Goal: Complete application form

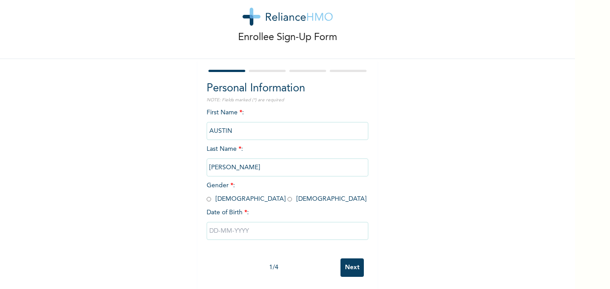
scroll to position [27, 0]
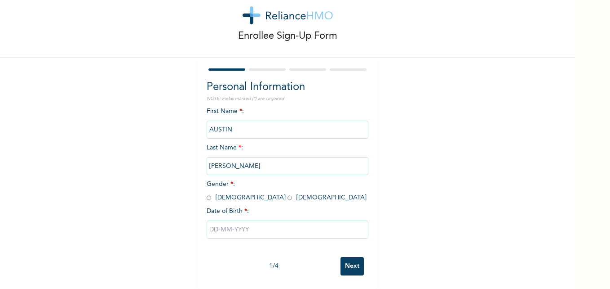
click at [207, 193] on input "radio" at bounding box center [209, 197] width 4 height 9
radio input "true"
click at [217, 226] on input "text" at bounding box center [288, 229] width 162 height 18
select select "8"
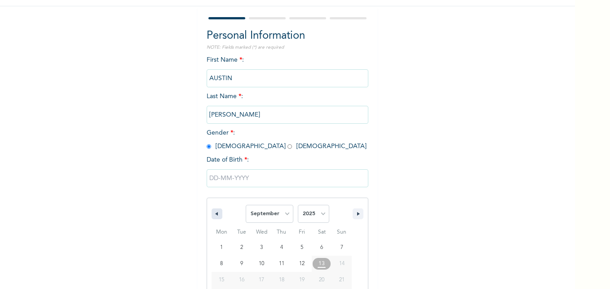
scroll to position [120, 0]
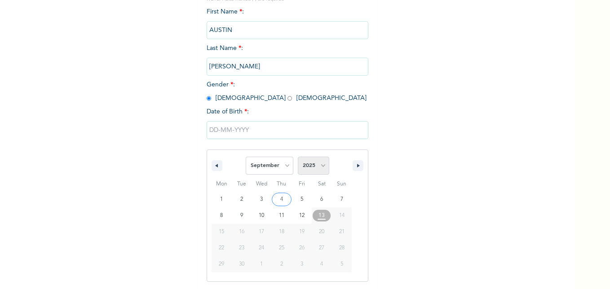
click at [320, 165] on select "2025 2024 2023 2022 2021 2020 2019 2018 2017 2016 2015 2014 2013 2012 2011 2010…" at bounding box center [313, 165] width 31 height 18
select select "1973"
click at [298, 157] on select "2025 2024 2023 2022 2021 2020 2019 2018 2017 2016 2015 2014 2013 2012 2011 2010…" at bounding box center [313, 165] width 31 height 18
click at [284, 166] on select "January February March April May June July August September October November De…" at bounding box center [270, 165] width 48 height 18
select select "4"
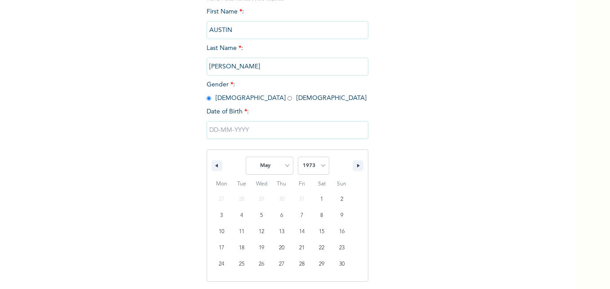
click at [246, 157] on select "January February March April May June July August September October November De…" at bounding box center [270, 165] width 48 height 18
type input "05/01/1973"
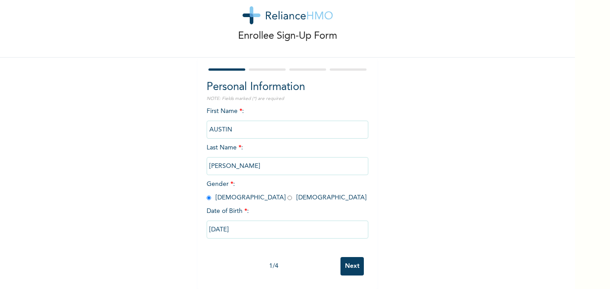
scroll to position [27, 0]
click at [219, 226] on input "05/01/1973" at bounding box center [288, 229] width 162 height 18
select select "4"
select select "1973"
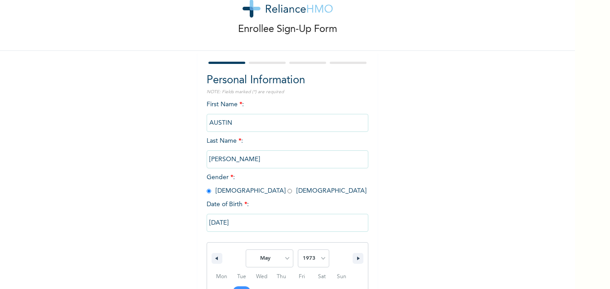
scroll to position [120, 0]
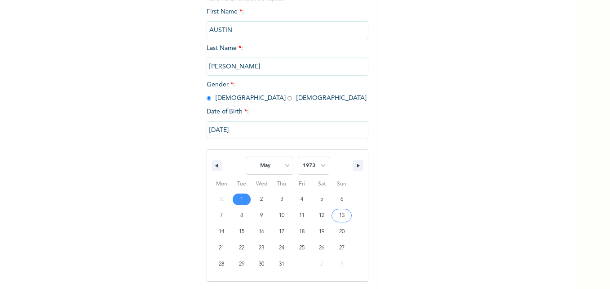
type input "05/13/1973"
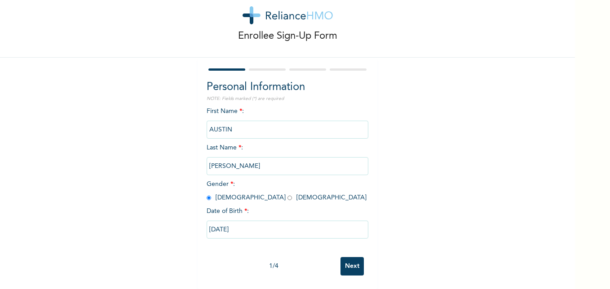
click at [350, 260] on input "Next" at bounding box center [352, 266] width 23 height 18
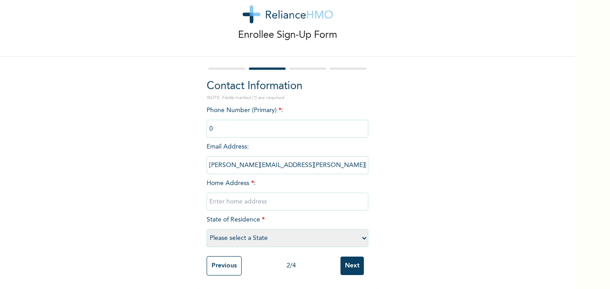
click at [212, 121] on input "phone" at bounding box center [288, 129] width 162 height 18
click at [213, 121] on input "phone" at bounding box center [288, 129] width 162 height 18
click at [234, 121] on input "phone" at bounding box center [288, 129] width 162 height 18
click at [216, 120] on input "phone" at bounding box center [288, 129] width 162 height 18
click at [212, 123] on input "phone" at bounding box center [288, 129] width 162 height 18
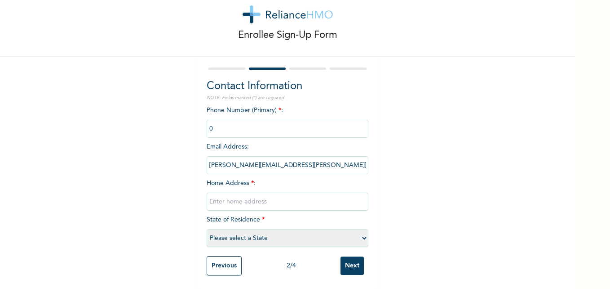
click at [212, 123] on input "phone" at bounding box center [288, 129] width 162 height 18
click at [363, 231] on select "Please select a State Abia Abuja (FCT) Adamawa Akwa Ibom Anambra Bauchi Bayelsa…" at bounding box center [288, 238] width 162 height 18
select select "33"
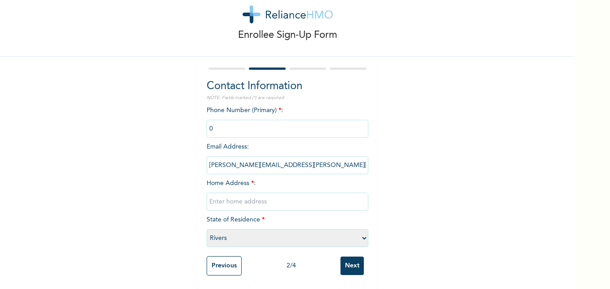
click at [207, 229] on select "Please select a State Abia Abuja (FCT) Adamawa Akwa Ibom Anambra Bauchi Bayelsa…" at bounding box center [288, 238] width 162 height 18
click at [213, 120] on input "phone" at bounding box center [288, 129] width 162 height 18
click at [217, 123] on input "phone" at bounding box center [288, 129] width 162 height 18
click at [223, 120] on input "phone" at bounding box center [288, 129] width 162 height 18
click at [222, 120] on input "phone" at bounding box center [288, 129] width 162 height 18
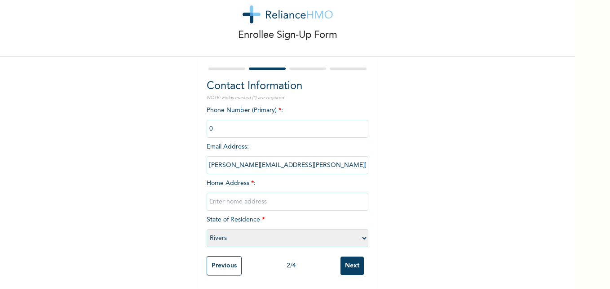
drag, startPoint x: 222, startPoint y: 120, endPoint x: 349, endPoint y: 118, distance: 126.7
click at [349, 120] on input "phone" at bounding box center [288, 129] width 162 height 18
click at [225, 126] on input "phone" at bounding box center [288, 129] width 162 height 18
click at [236, 192] on input "text" at bounding box center [288, 201] width 162 height 18
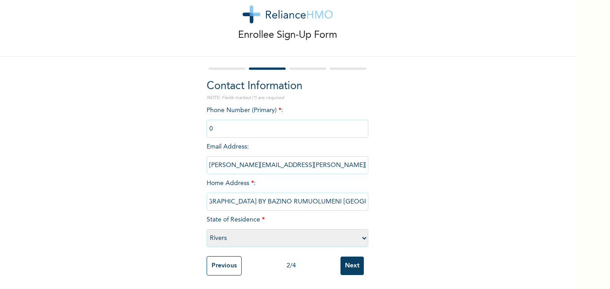
type input "14 ADAMAC ROAD OFF AKAR ROAD BY BAZINO RUMUOLUMENI PORT HARCOURT"
click at [215, 120] on input "phone" at bounding box center [288, 129] width 162 height 18
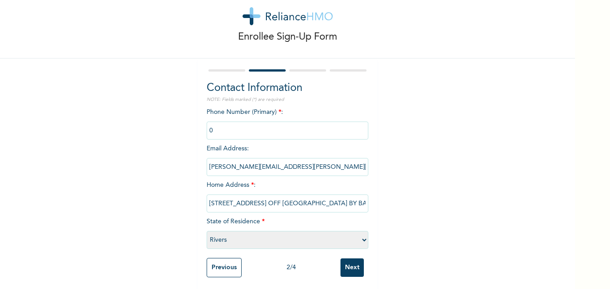
scroll to position [28, 0]
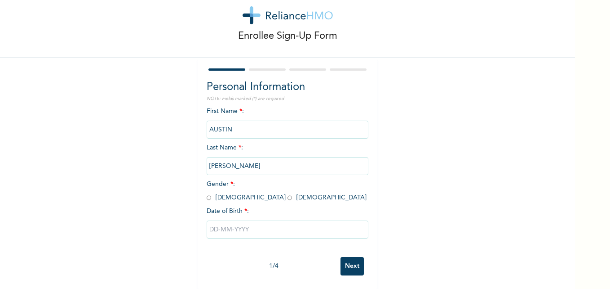
scroll to position [27, 0]
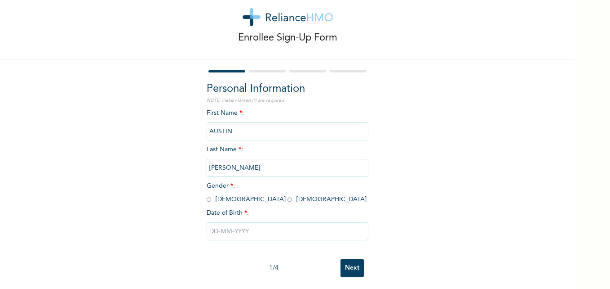
scroll to position [27, 0]
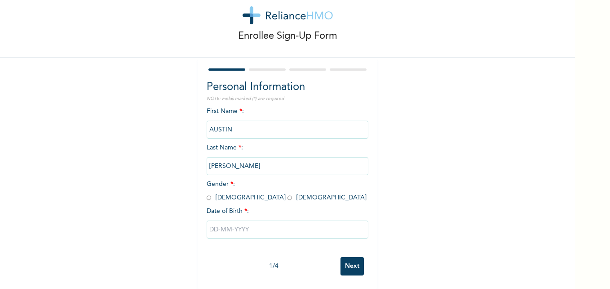
click at [345, 264] on input "Next" at bounding box center [352, 266] width 23 height 18
click at [346, 263] on input "Next" at bounding box center [352, 266] width 23 height 18
click at [207, 193] on input "radio" at bounding box center [209, 197] width 4 height 9
radio input "true"
click at [342, 258] on input "Next" at bounding box center [352, 266] width 23 height 18
